Goal: Task Accomplishment & Management: Complete application form

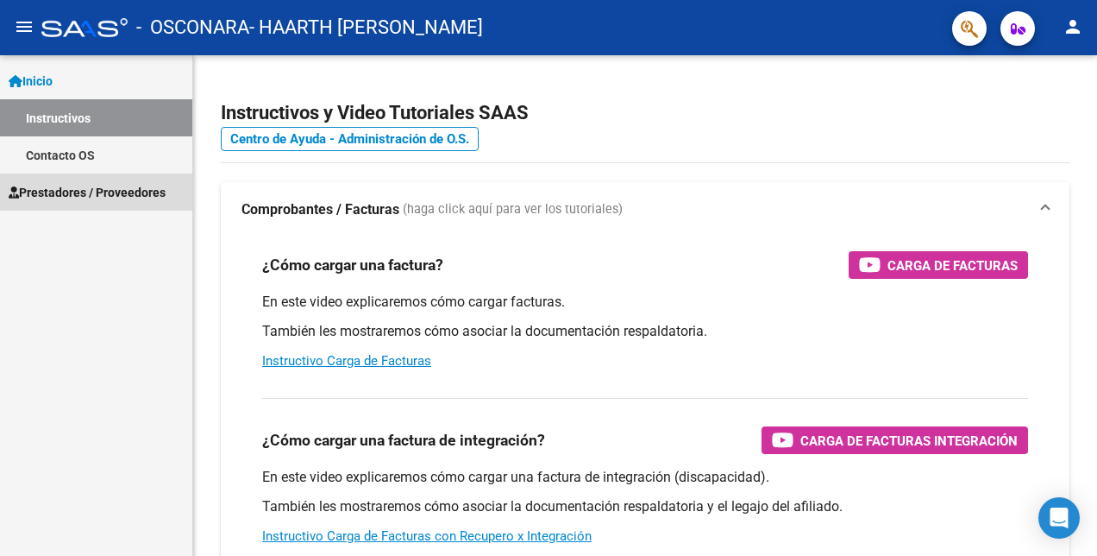
click at [94, 194] on span "Prestadores / Proveedores" at bounding box center [87, 192] width 157 height 19
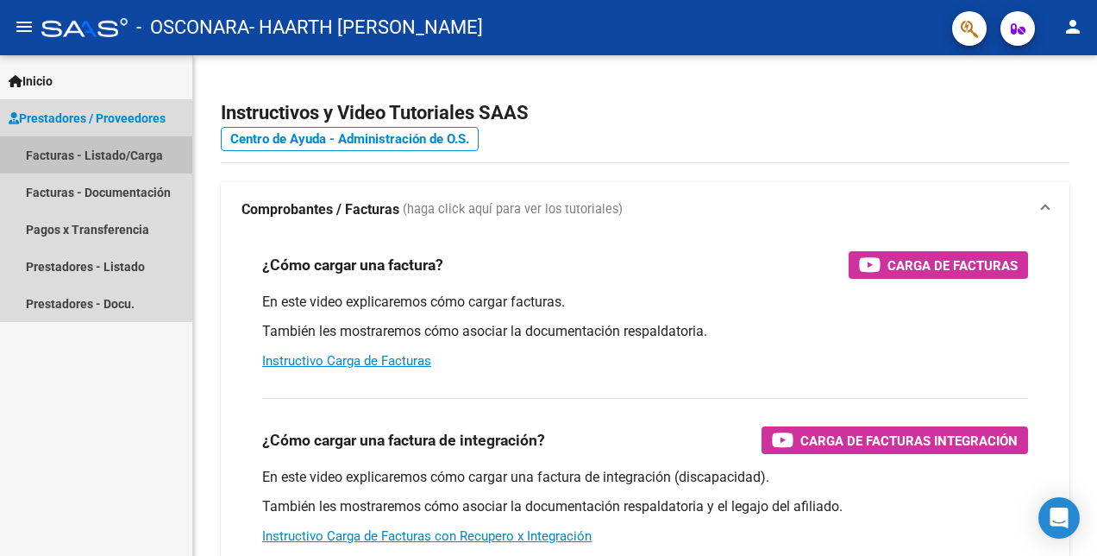
click at [145, 153] on link "Facturas - Listado/Carga" at bounding box center [96, 154] width 192 height 37
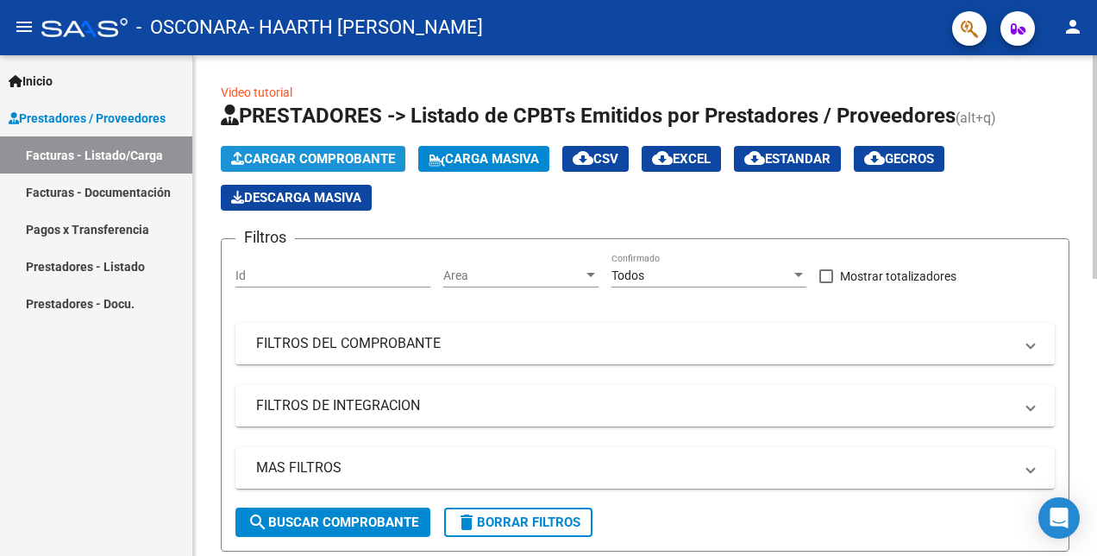
click at [352, 159] on span "Cargar Comprobante" at bounding box center [313, 159] width 164 height 16
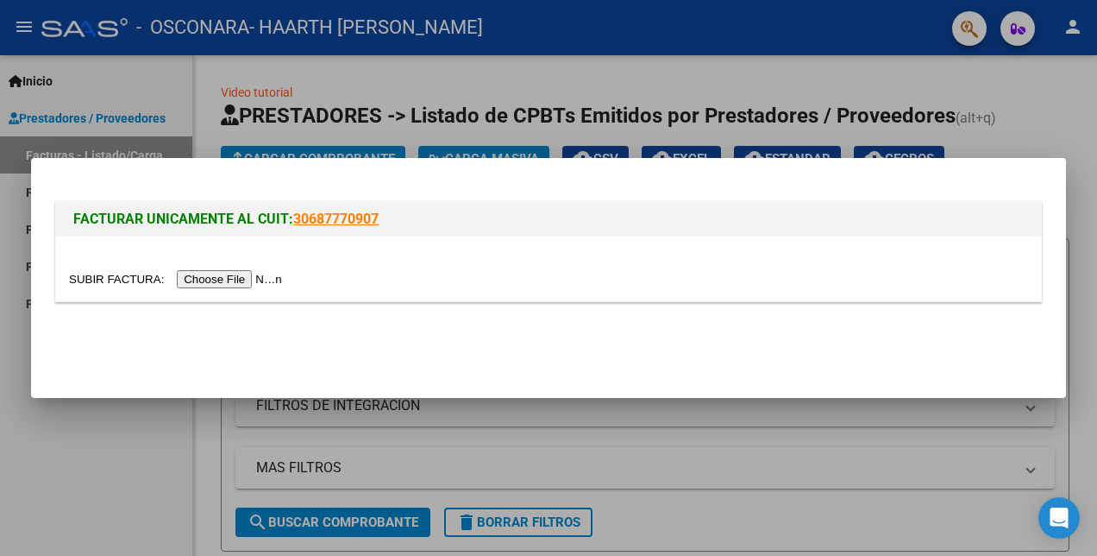
click at [229, 277] on input "file" at bounding box center [178, 279] width 218 height 18
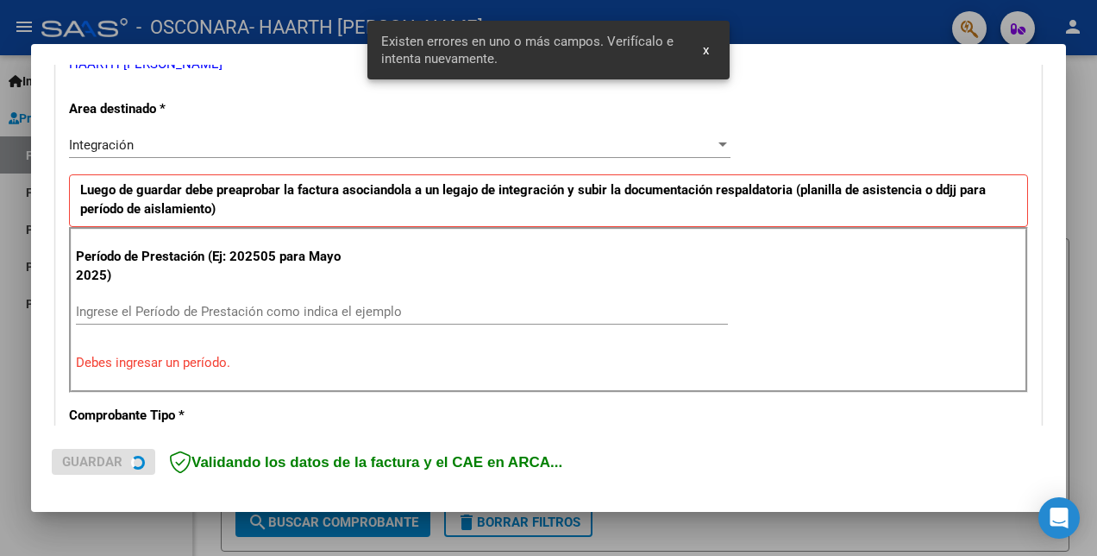
scroll to position [388, 0]
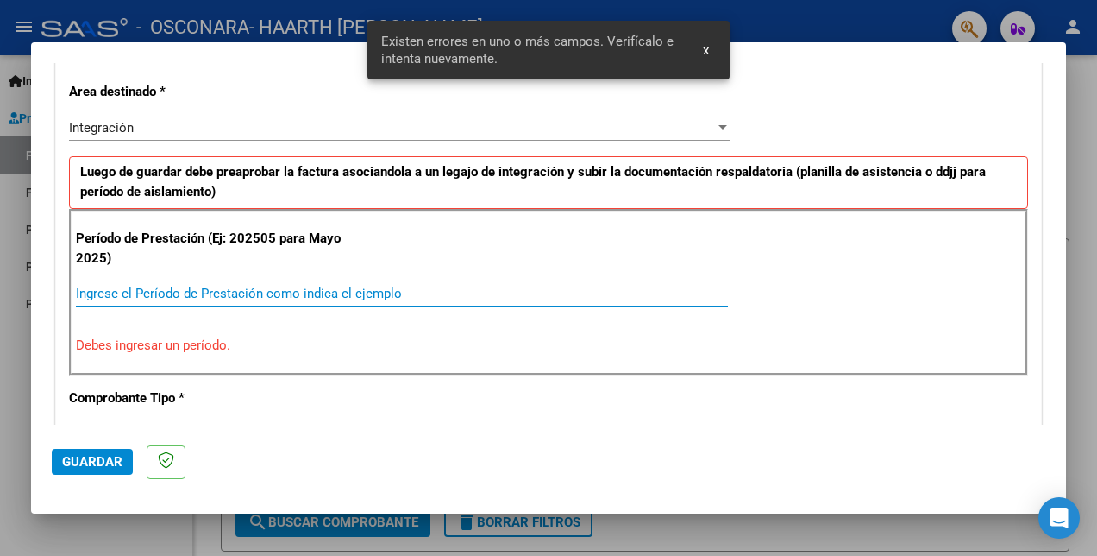
click at [236, 293] on input "Ingrese el Período de Prestación como indica el ejemplo" at bounding box center [402, 294] width 652 height 16
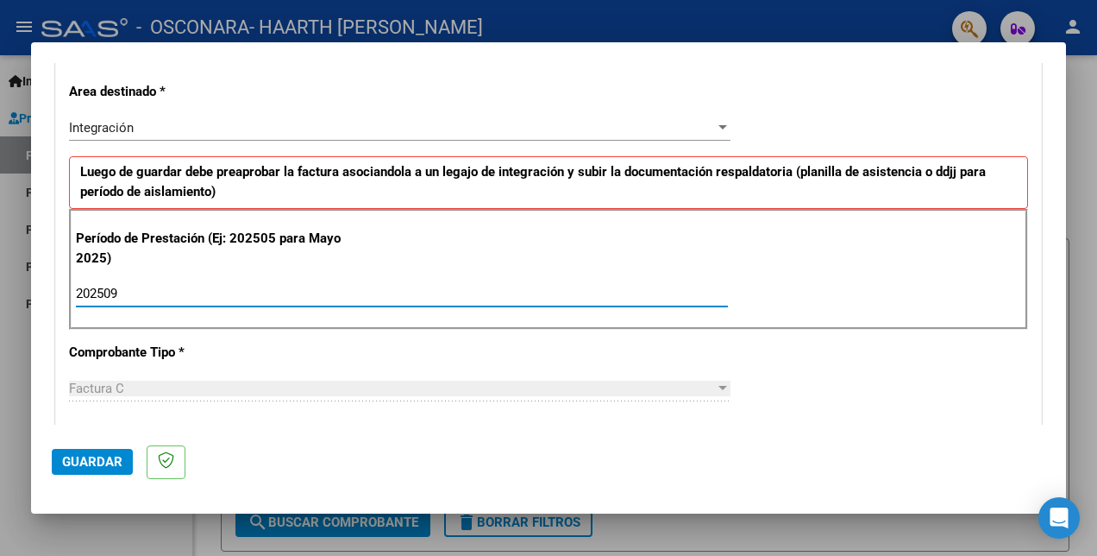
type input "202509"
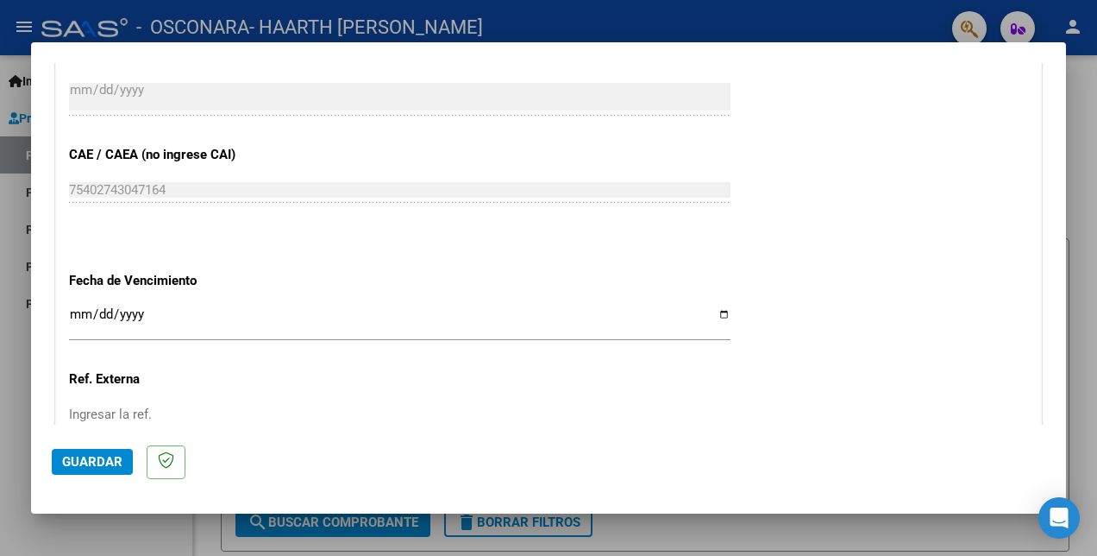
scroll to position [1047, 0]
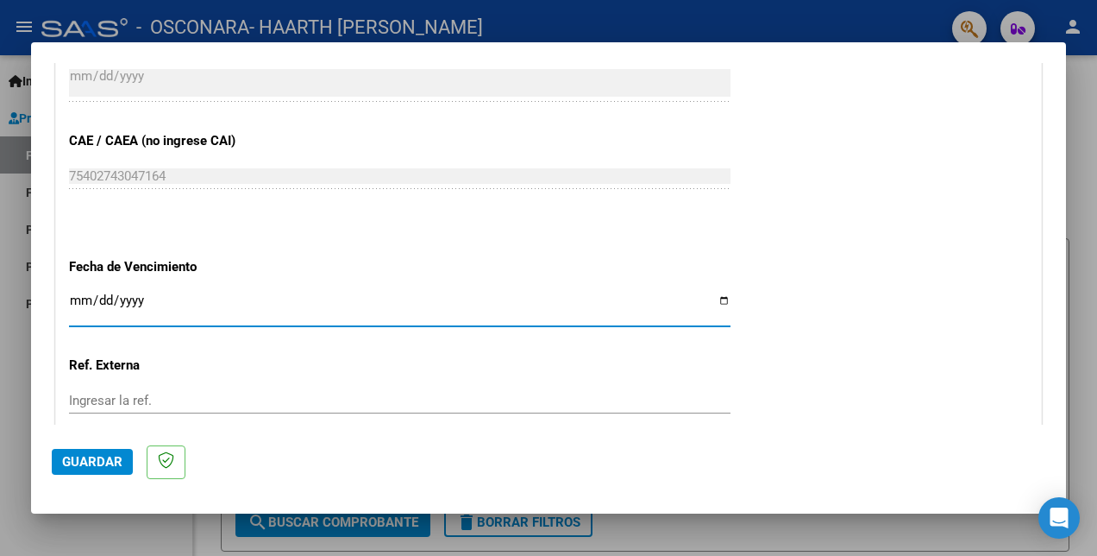
click at [714, 307] on input "Ingresar la fecha" at bounding box center [400, 307] width 662 height 28
click at [715, 307] on input "Ingresar la fecha" at bounding box center [400, 307] width 662 height 28
type input "[DATE]"
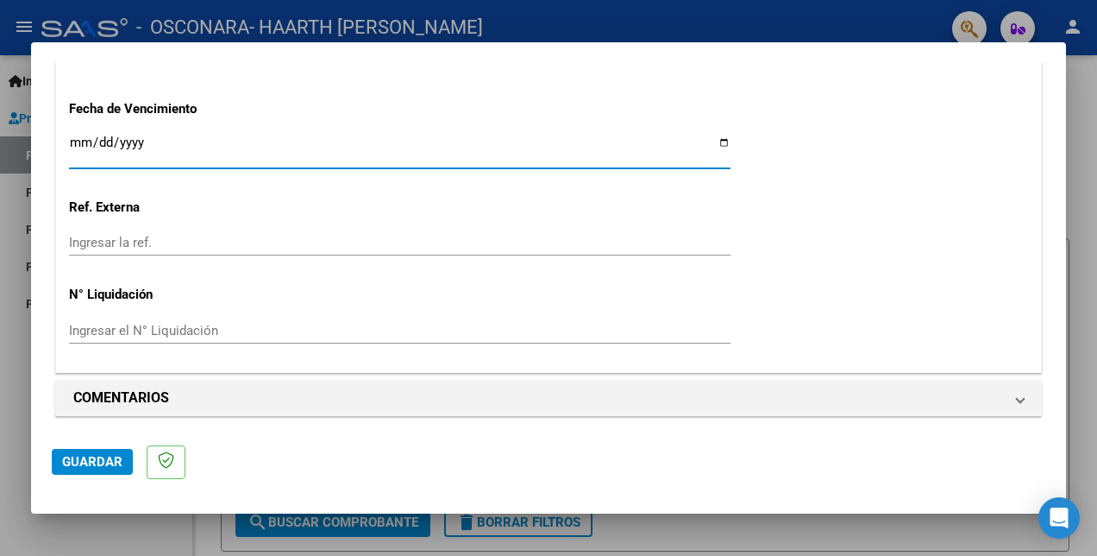
scroll to position [1209, 0]
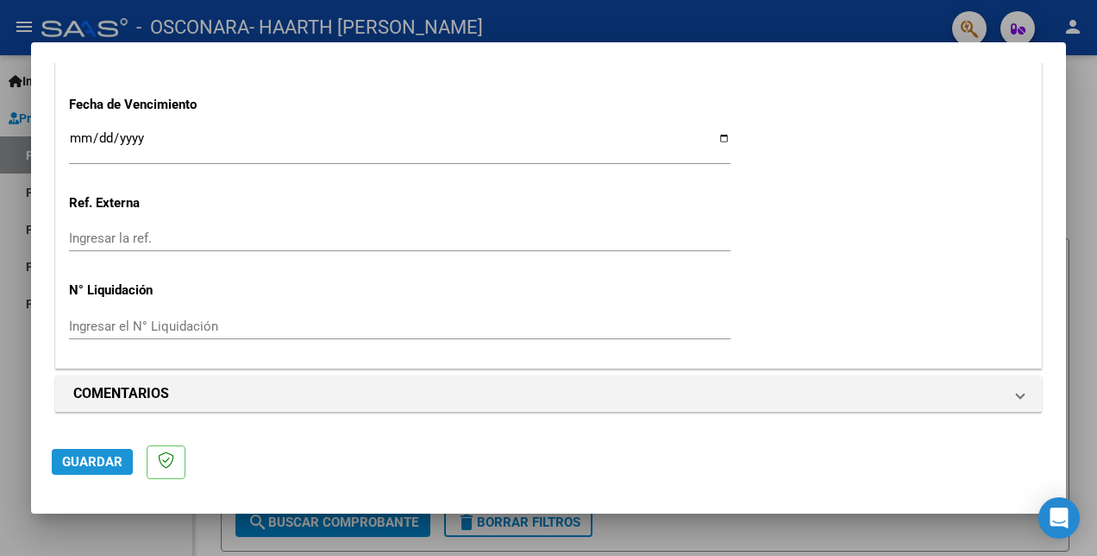
click at [82, 464] on span "Guardar" at bounding box center [92, 462] width 60 height 16
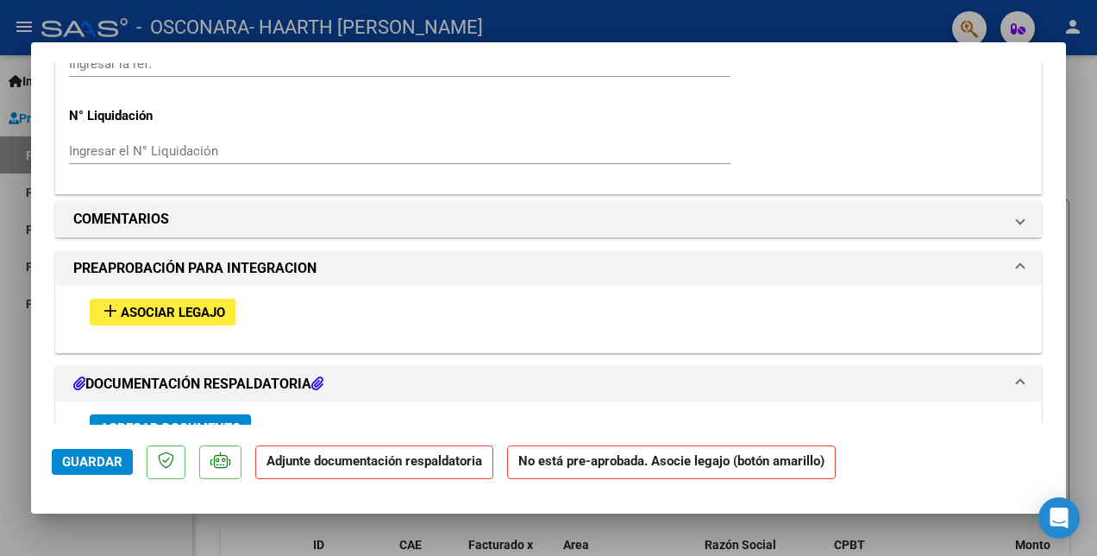
scroll to position [1407, 0]
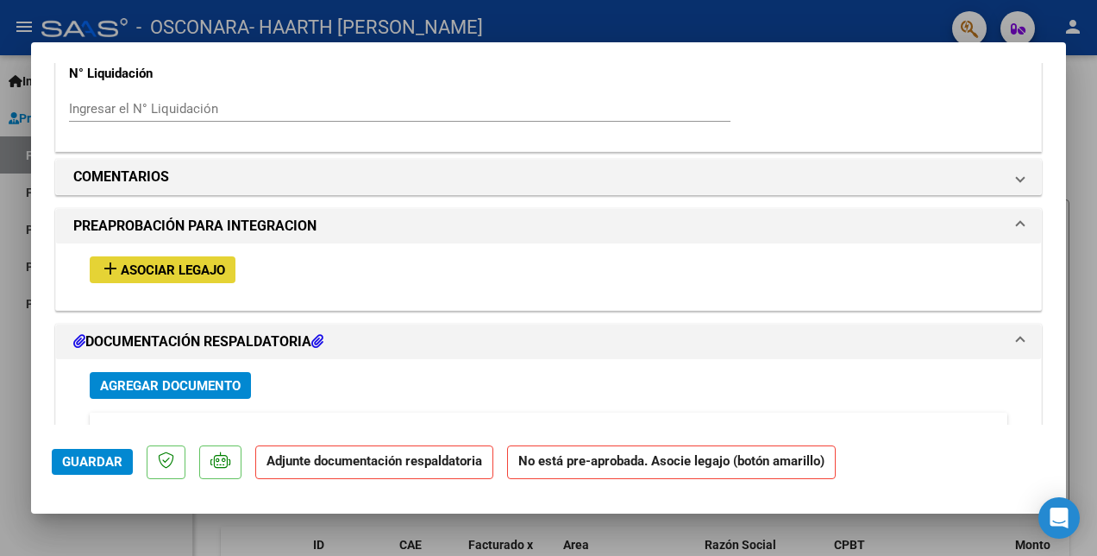
click at [191, 264] on span "Asociar Legajo" at bounding box center [173, 270] width 104 height 16
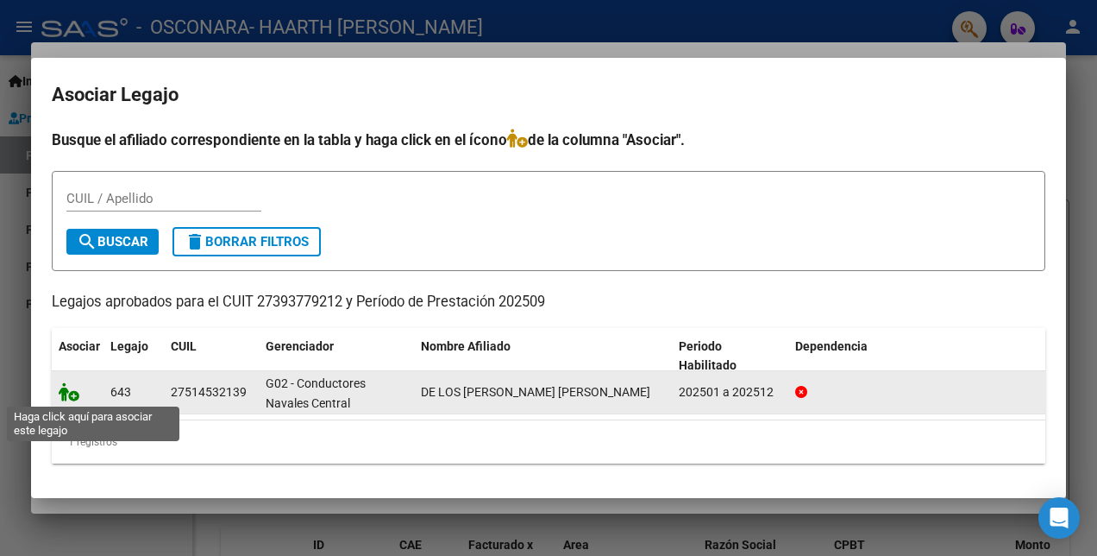
click at [66, 399] on icon at bounding box center [69, 391] width 21 height 19
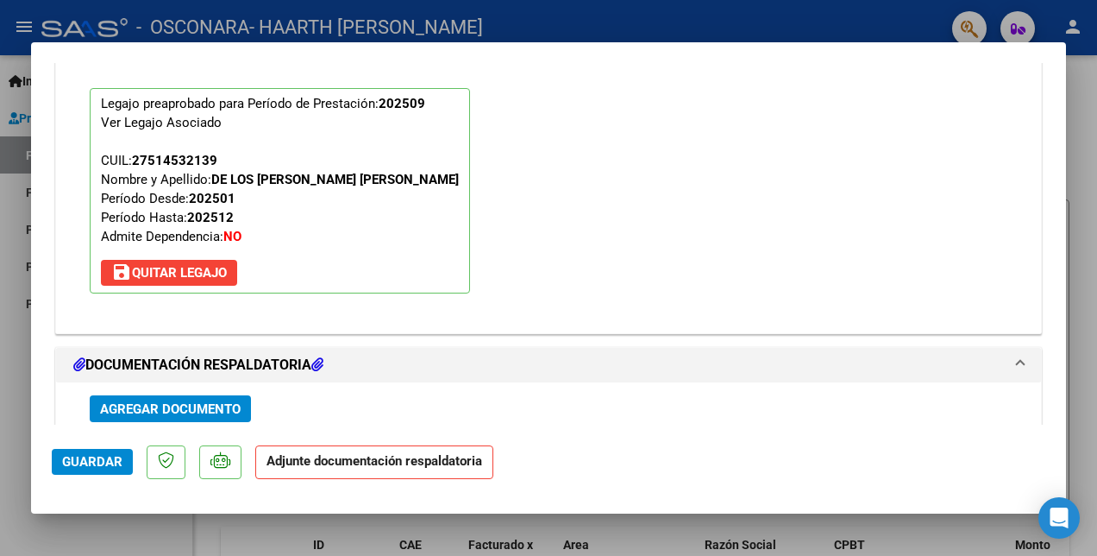
scroll to position [1774, 0]
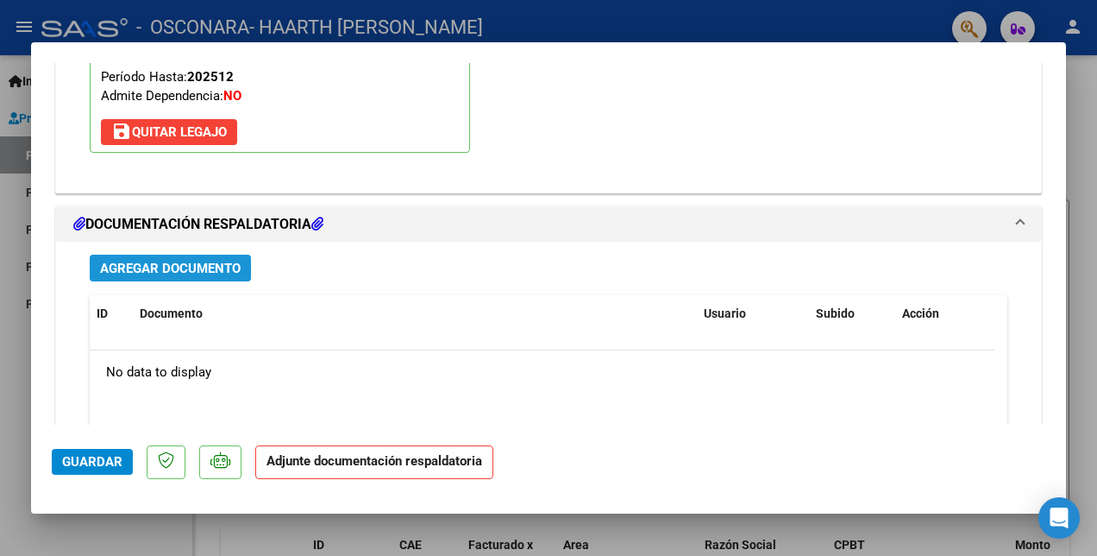
click at [212, 272] on span "Agregar Documento" at bounding box center [170, 269] width 141 height 16
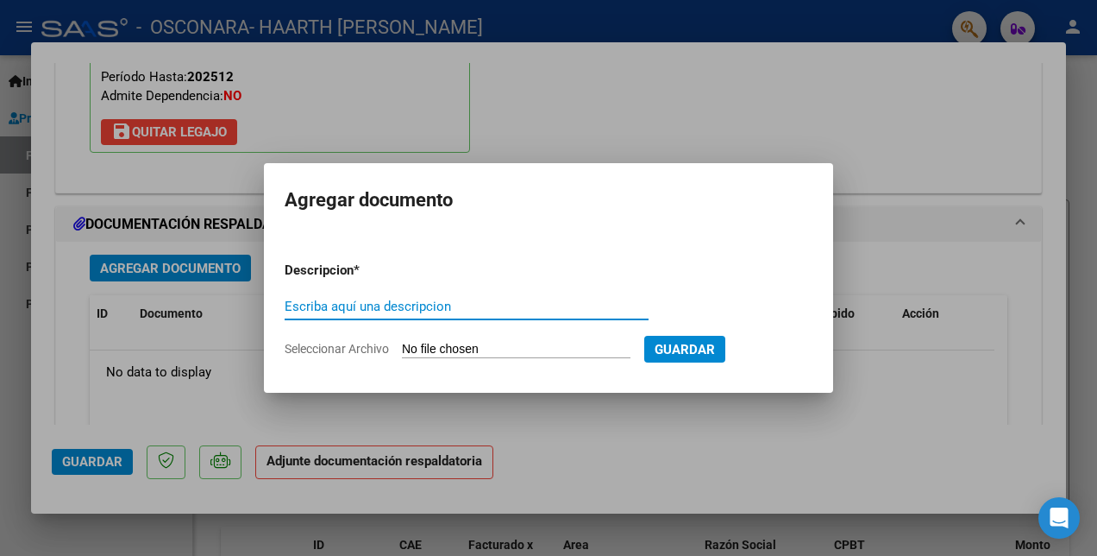
click at [467, 305] on input "Escriba aquí una descripcion" at bounding box center [467, 306] width 364 height 16
type input "informe mensual"
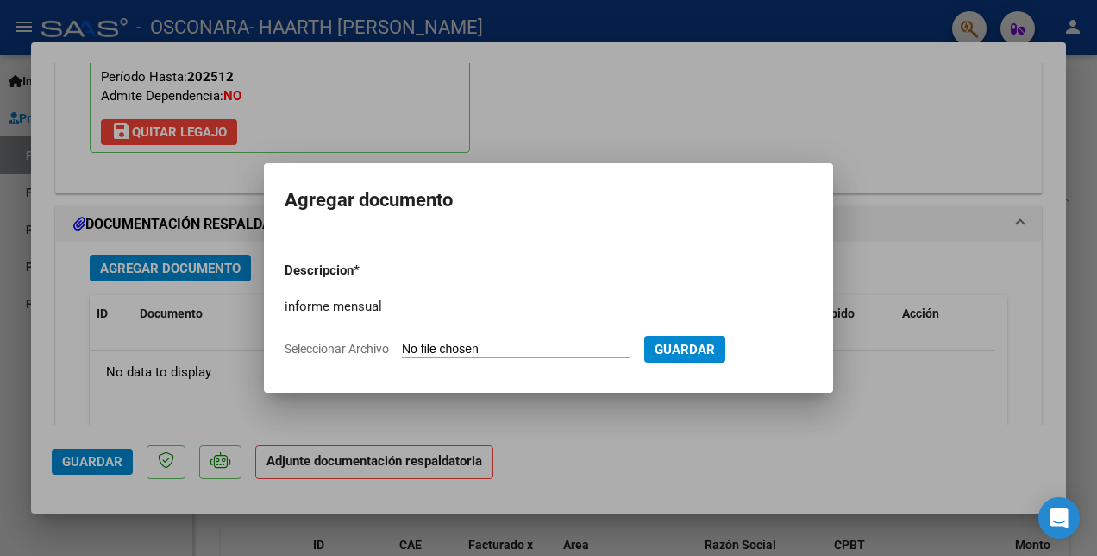
click at [544, 342] on input "Seleccionar Archivo" at bounding box center [516, 350] width 229 height 16
type input "C:\fakepath\Inf mensual Sofía.pdf"
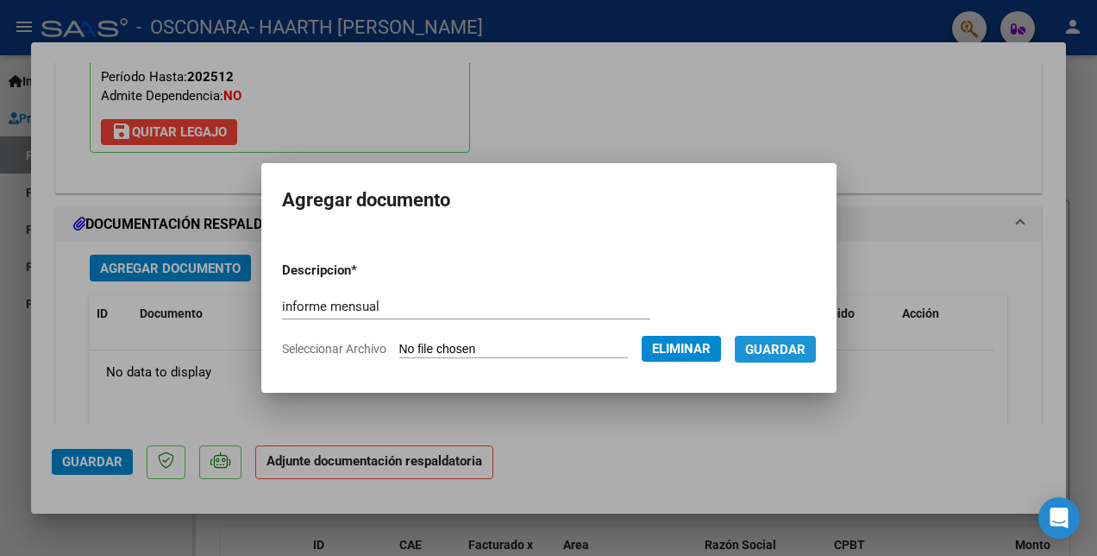
click at [806, 352] on span "Guardar" at bounding box center [775, 350] width 60 height 16
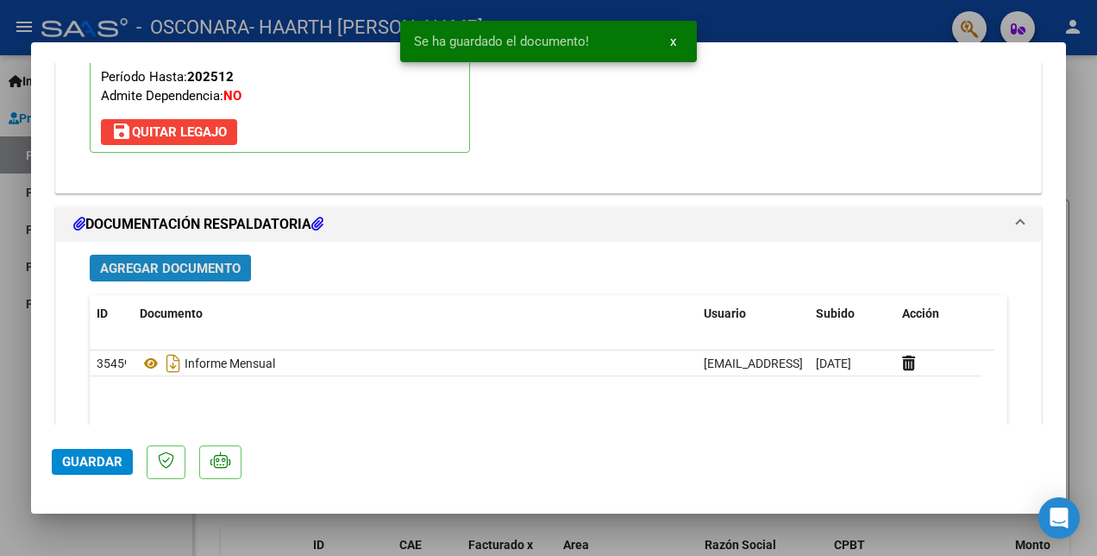
click at [165, 268] on span "Agregar Documento" at bounding box center [170, 269] width 141 height 16
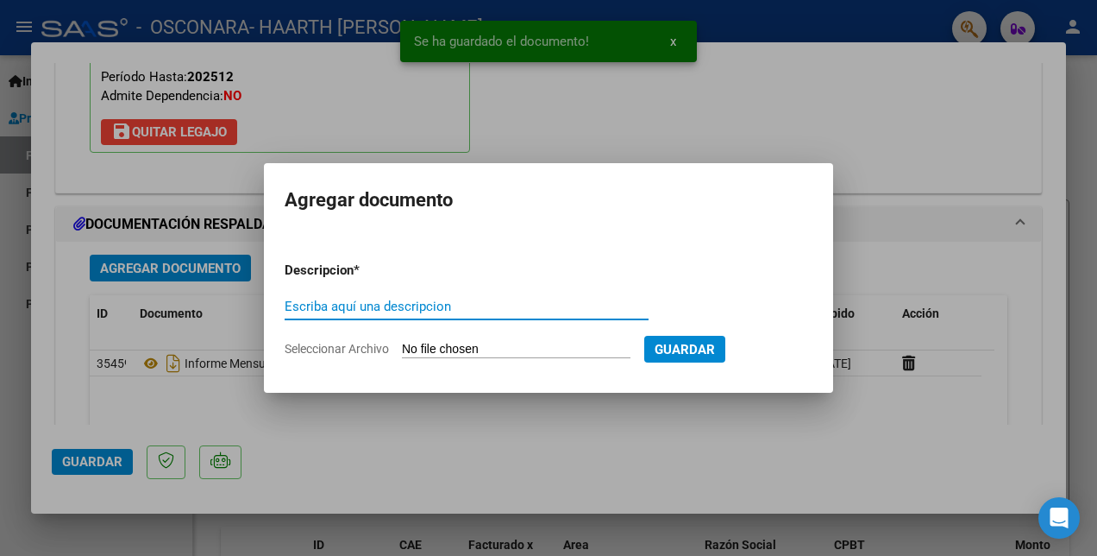
click at [367, 298] on input "Escriba aquí una descripcion" at bounding box center [467, 306] width 364 height 16
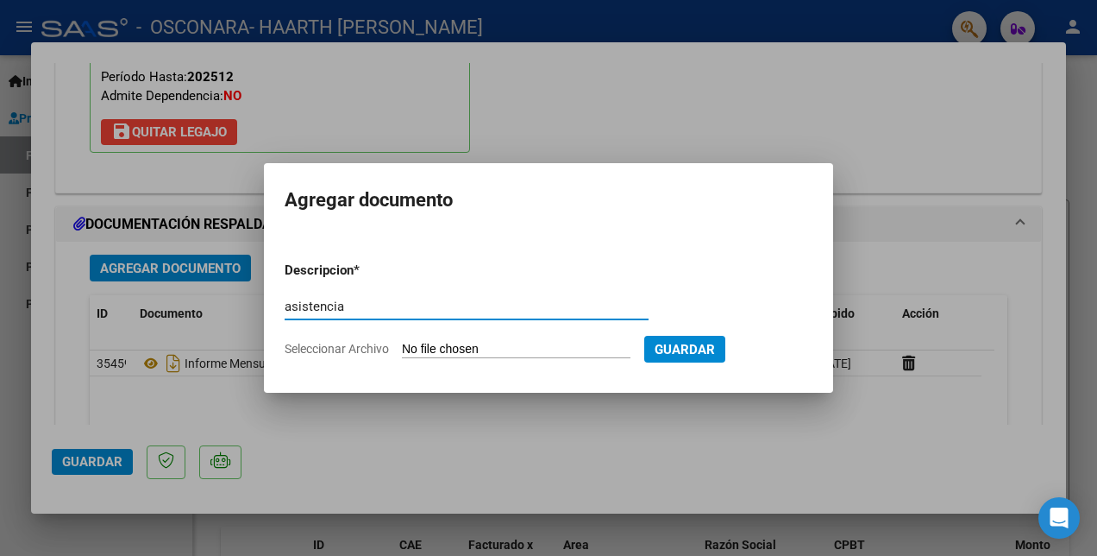
type input "asistencia"
click at [502, 349] on input "Seleccionar Archivo" at bounding box center [516, 350] width 229 height 16
type input "C:\fakepath\PLANILLA DE ASISTENCIA.pdf"
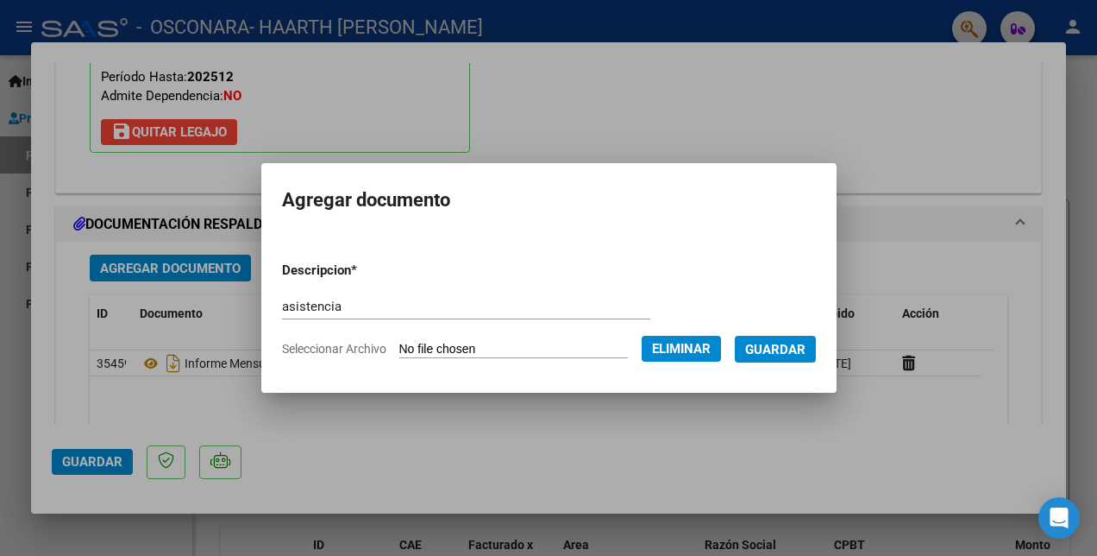
click at [806, 346] on span "Guardar" at bounding box center [775, 350] width 60 height 16
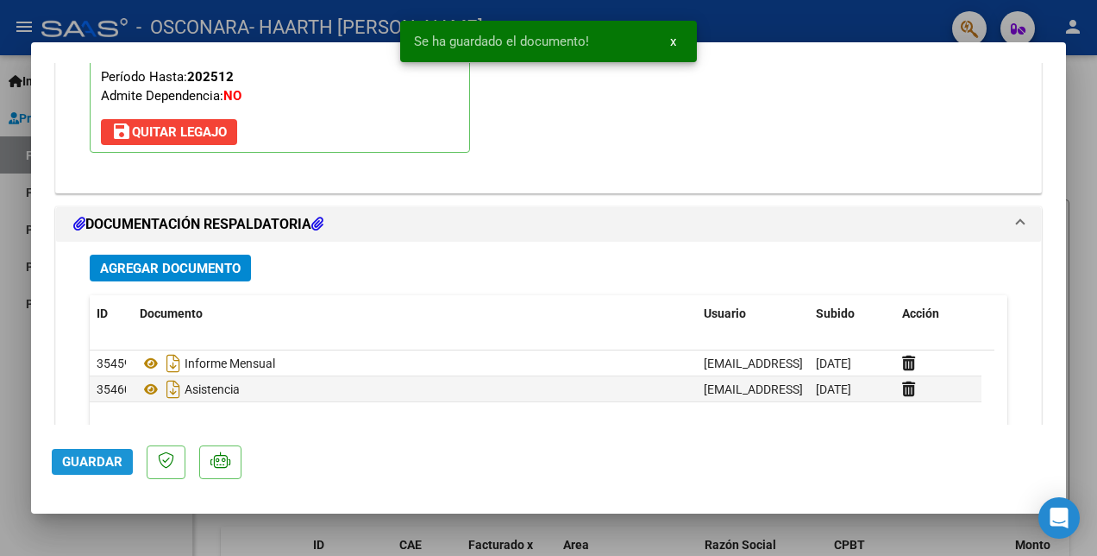
click at [70, 461] on span "Guardar" at bounding box center [92, 462] width 60 height 16
click at [96, 464] on span "Guardar" at bounding box center [92, 462] width 60 height 16
click at [679, 43] on button "x" at bounding box center [673, 41] width 34 height 31
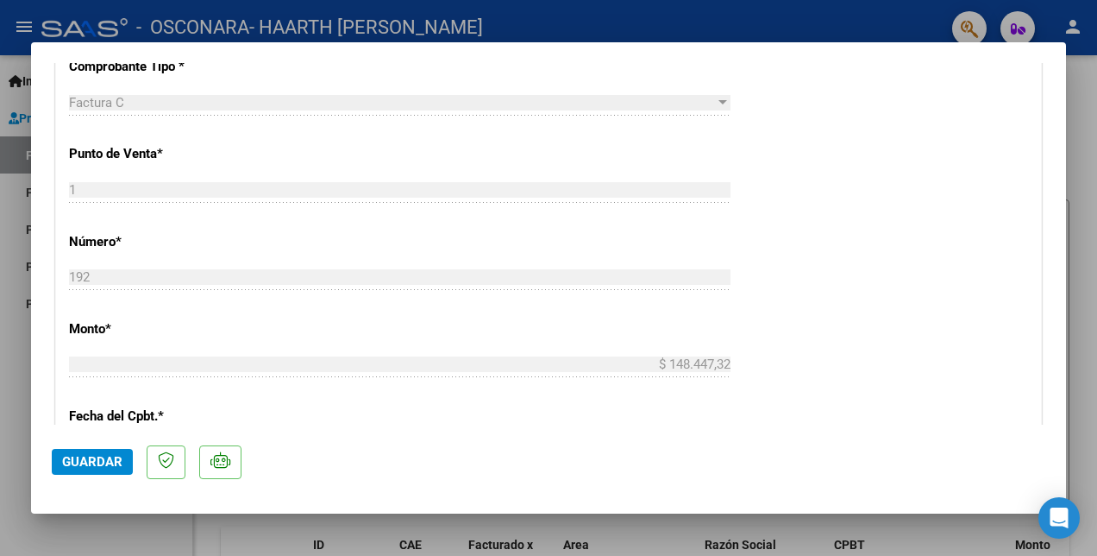
scroll to position [680, 0]
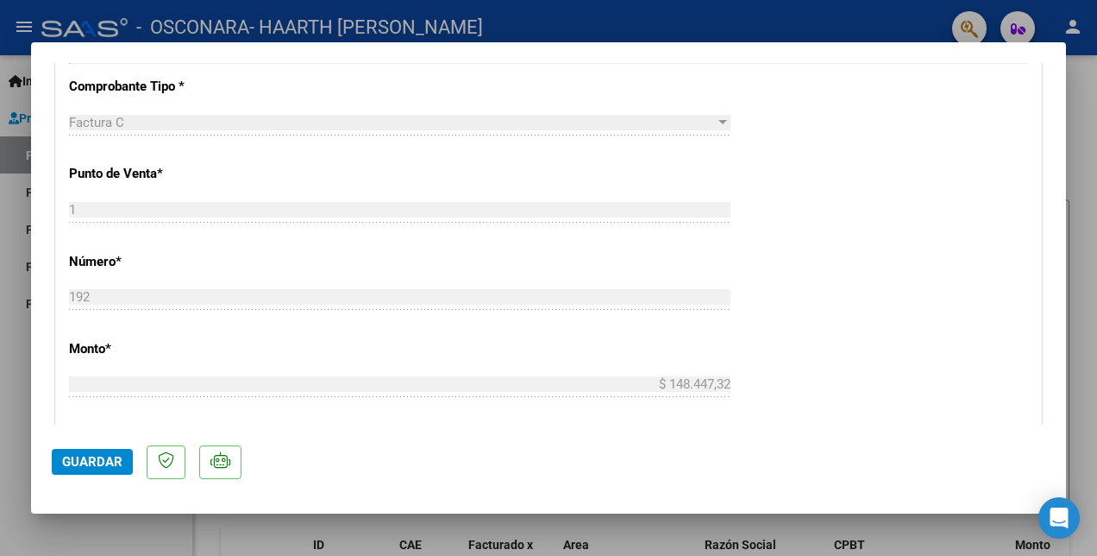
click at [801, 531] on div at bounding box center [548, 278] width 1097 height 556
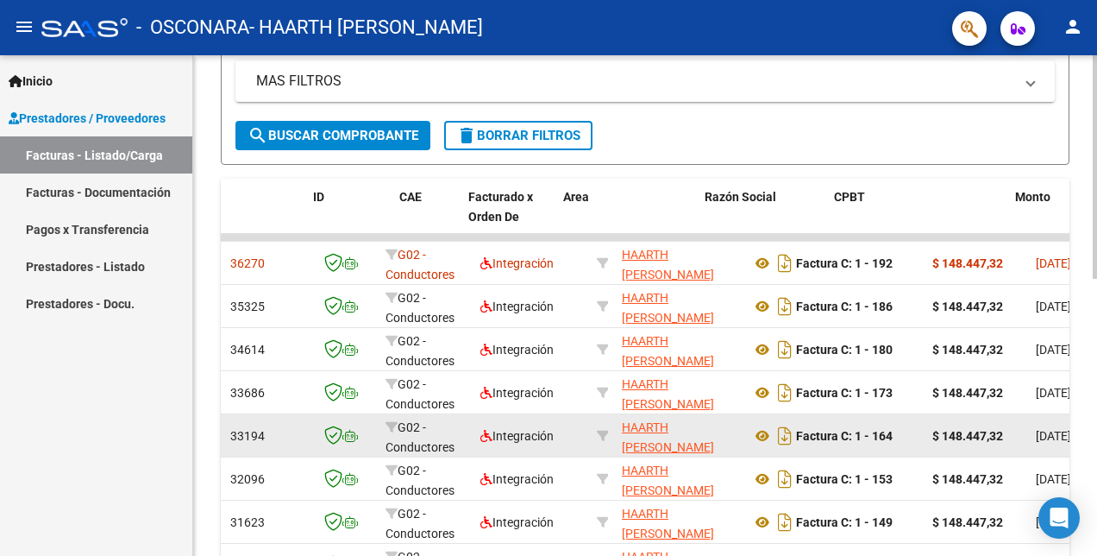
scroll to position [0, 0]
